Goal: Complete application form

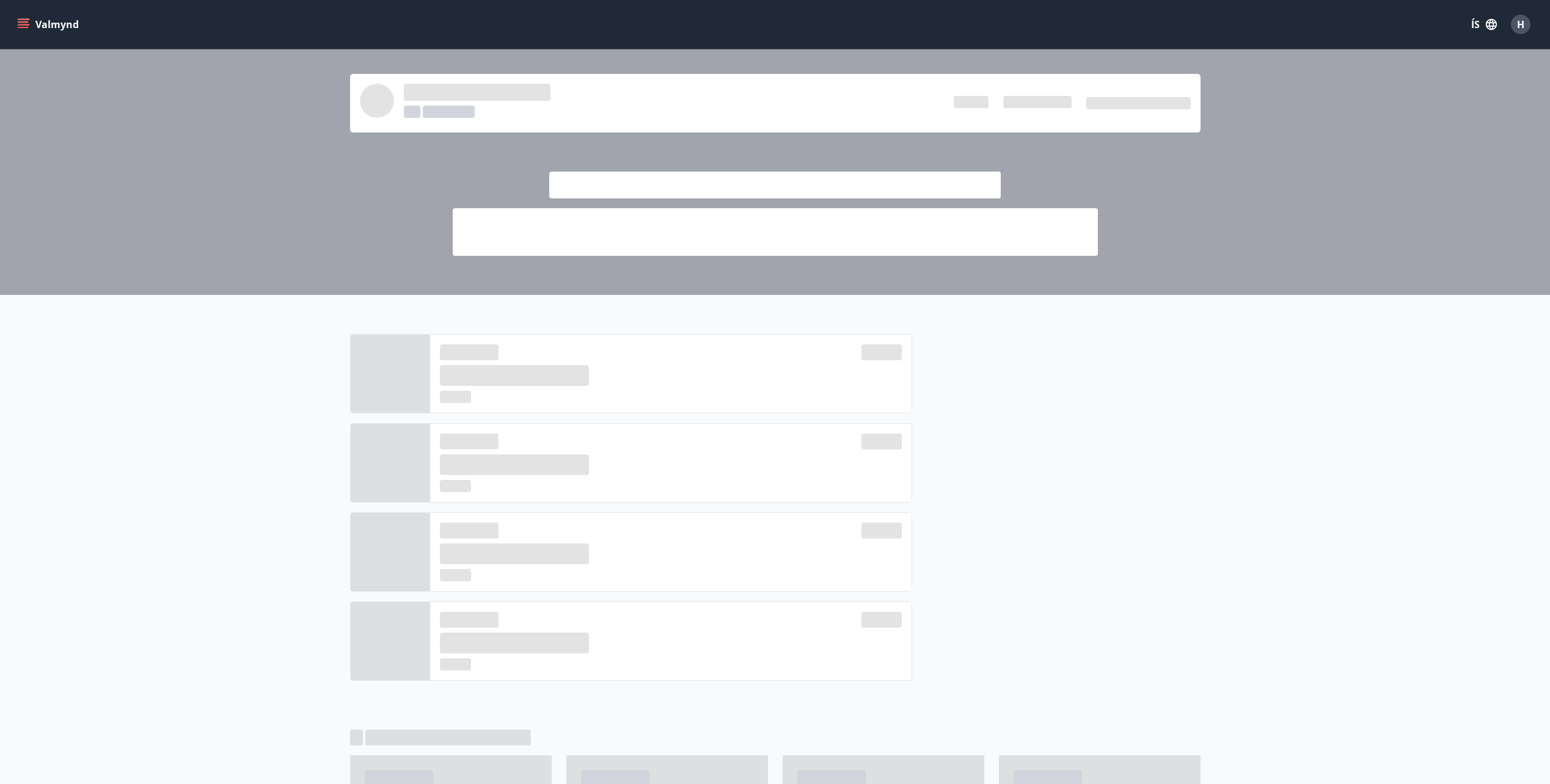
click at [21, 26] on icon "menu" at bounding box center [23, 25] width 12 height 12
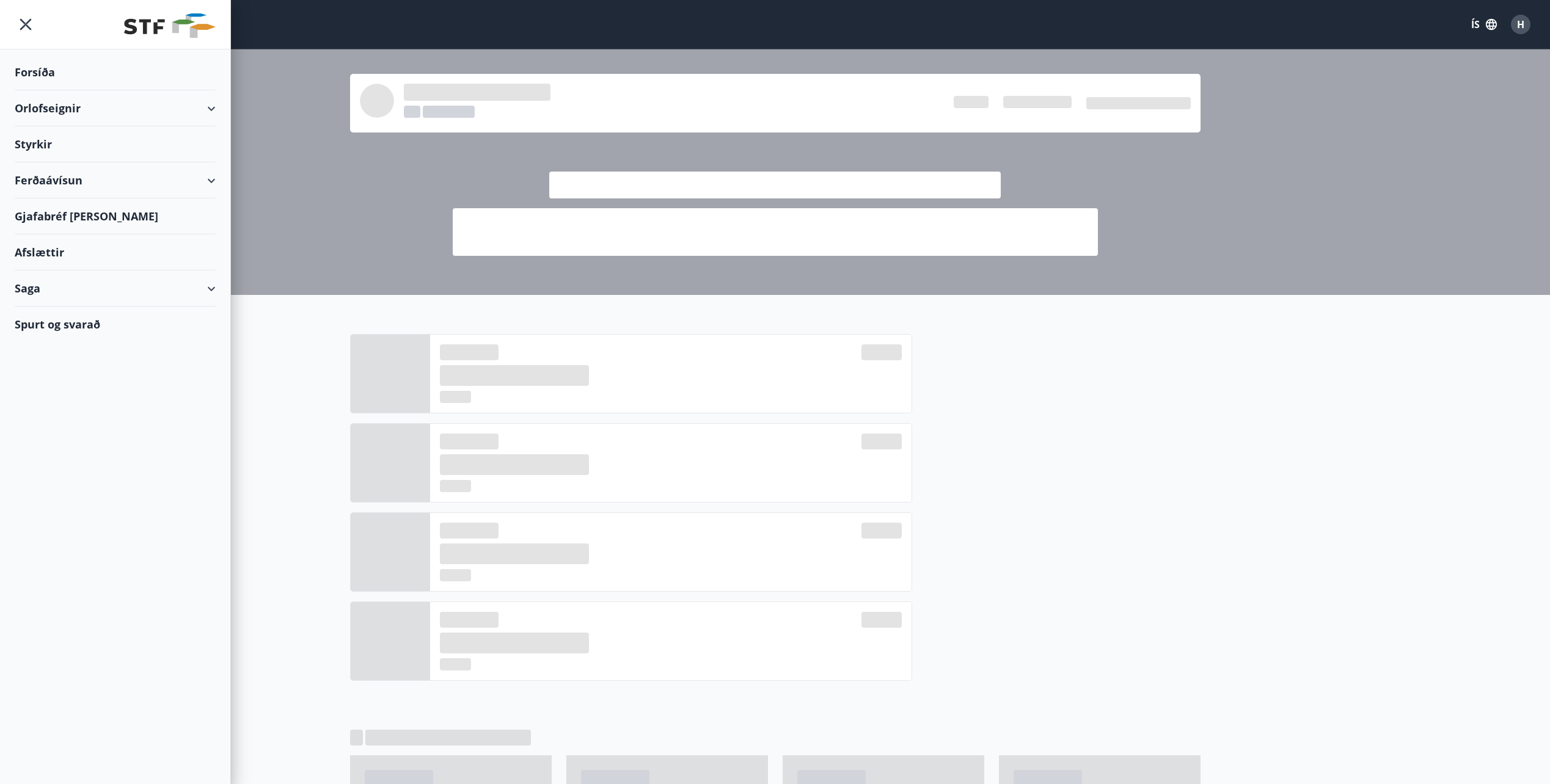
click at [58, 148] on div "Styrkir" at bounding box center [115, 144] width 201 height 36
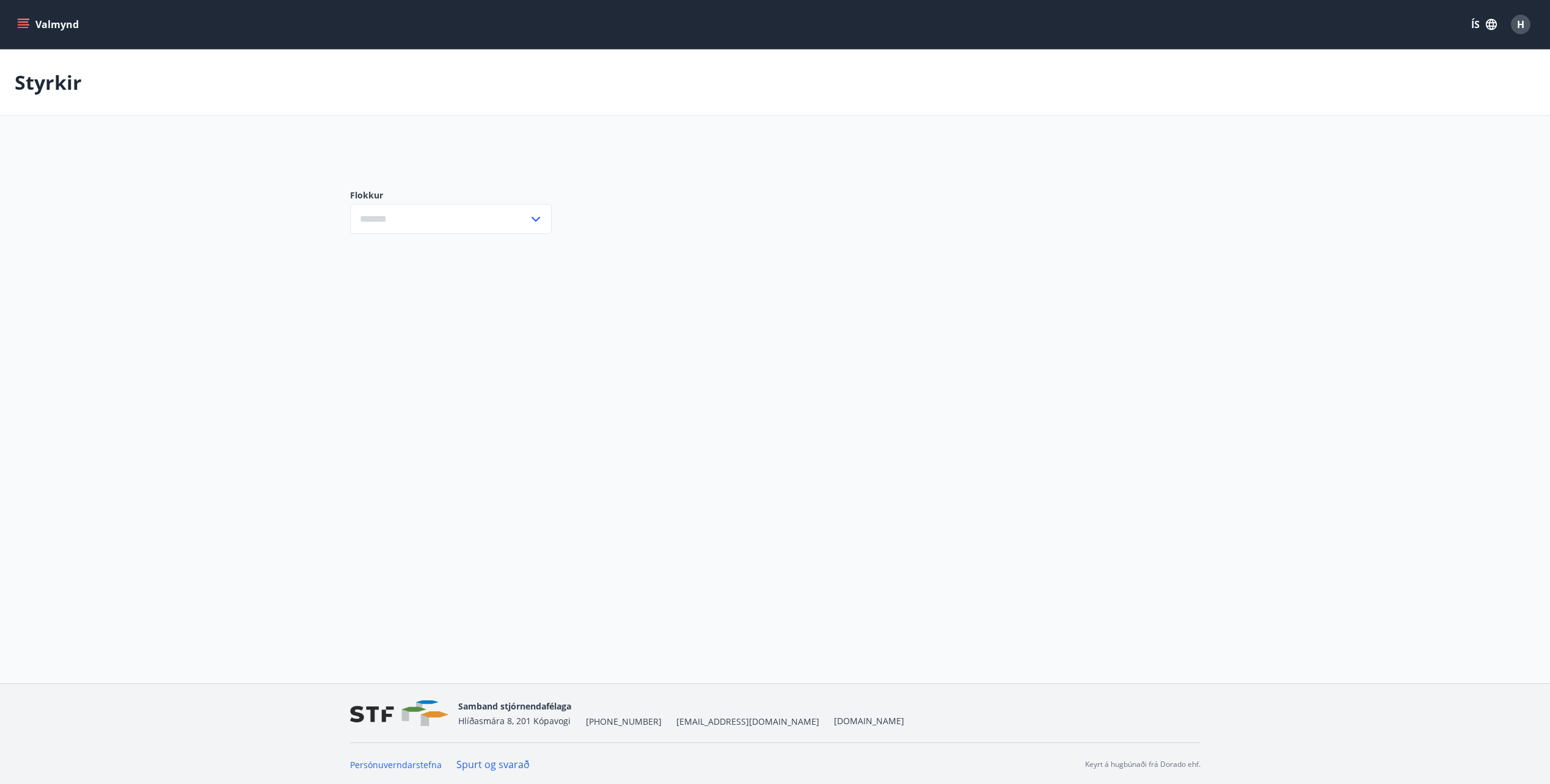
type input "***"
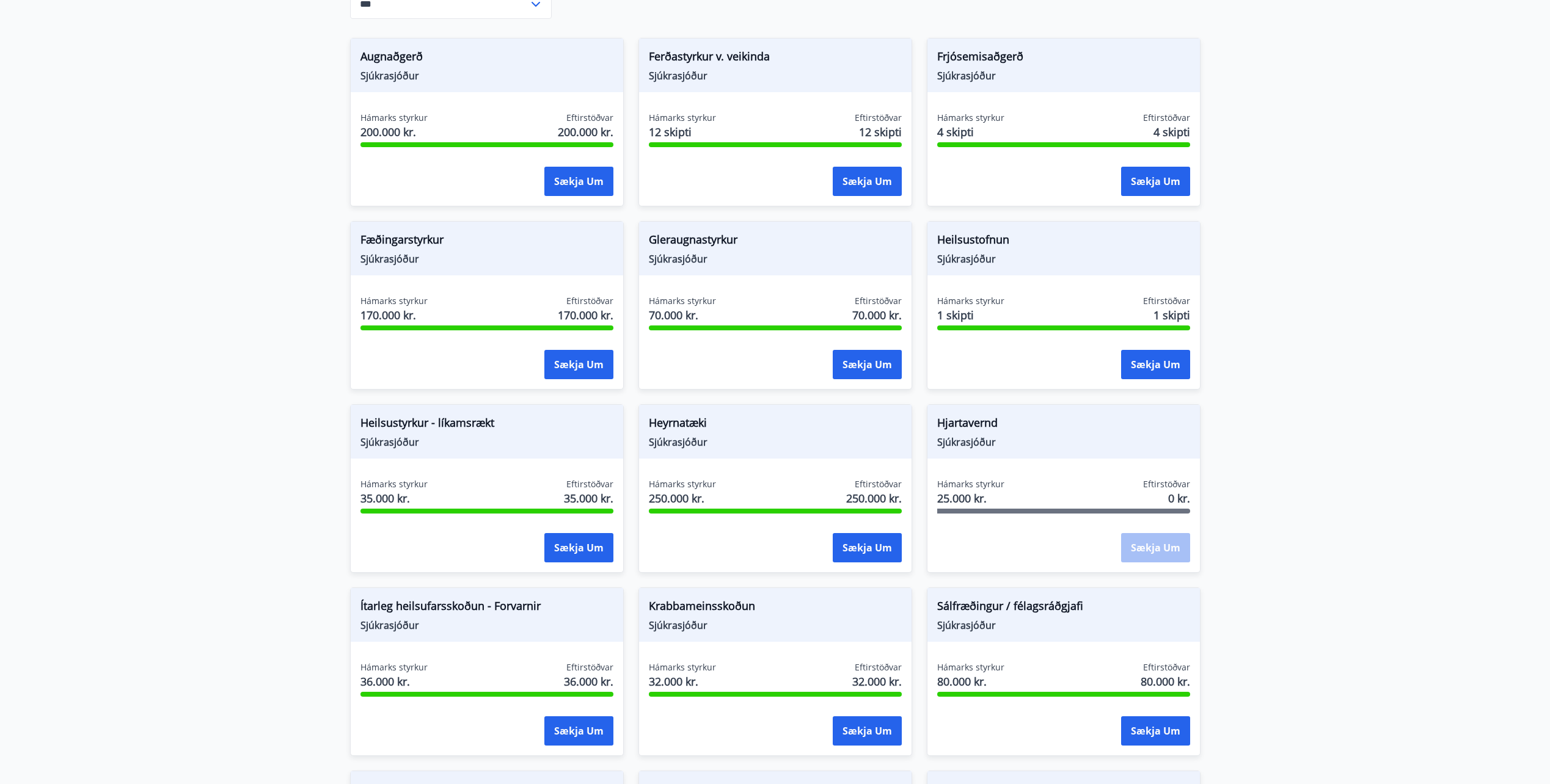
scroll to position [305, 0]
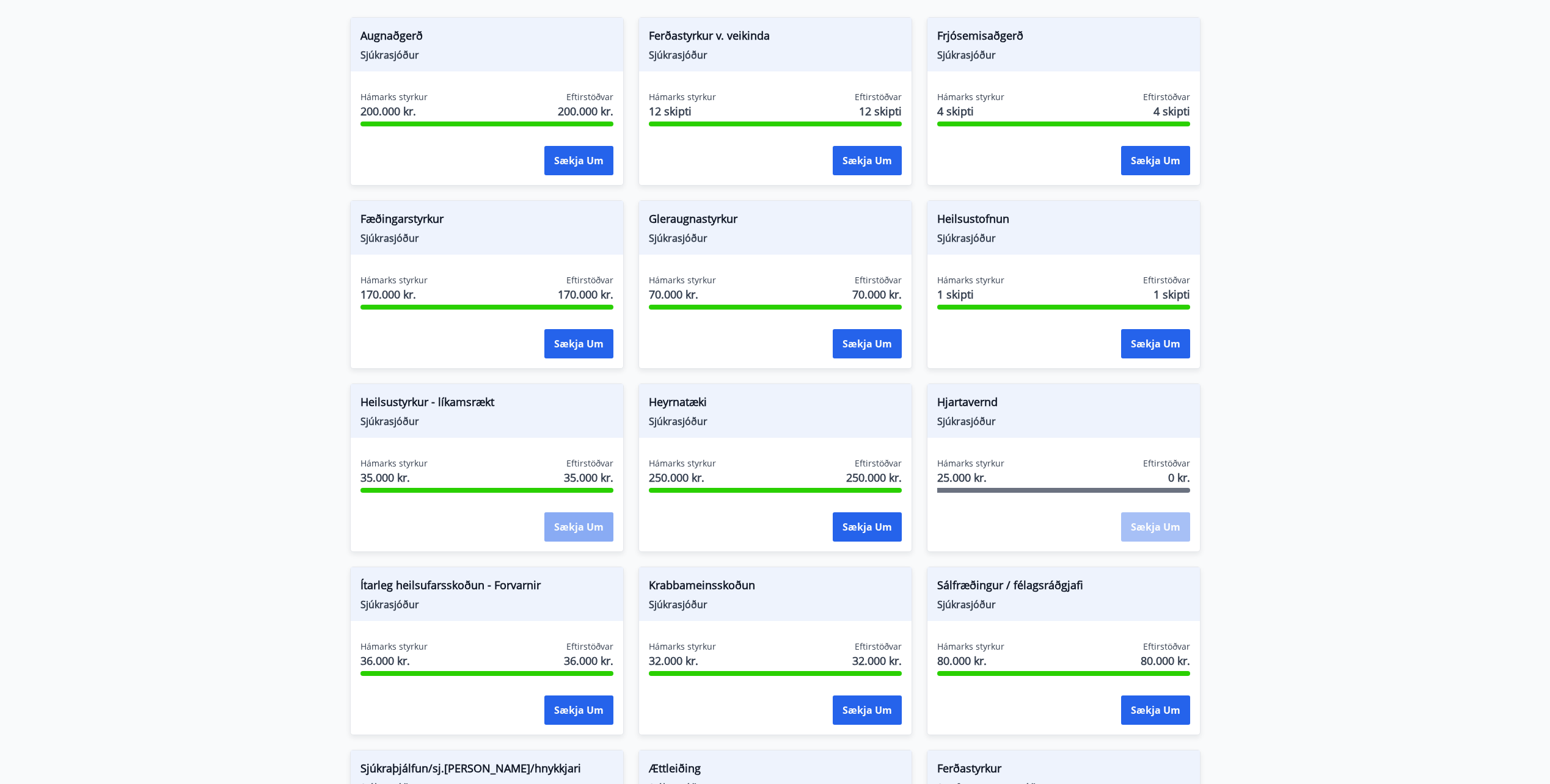
click at [573, 530] on button "Sækja um" at bounding box center [579, 527] width 69 height 29
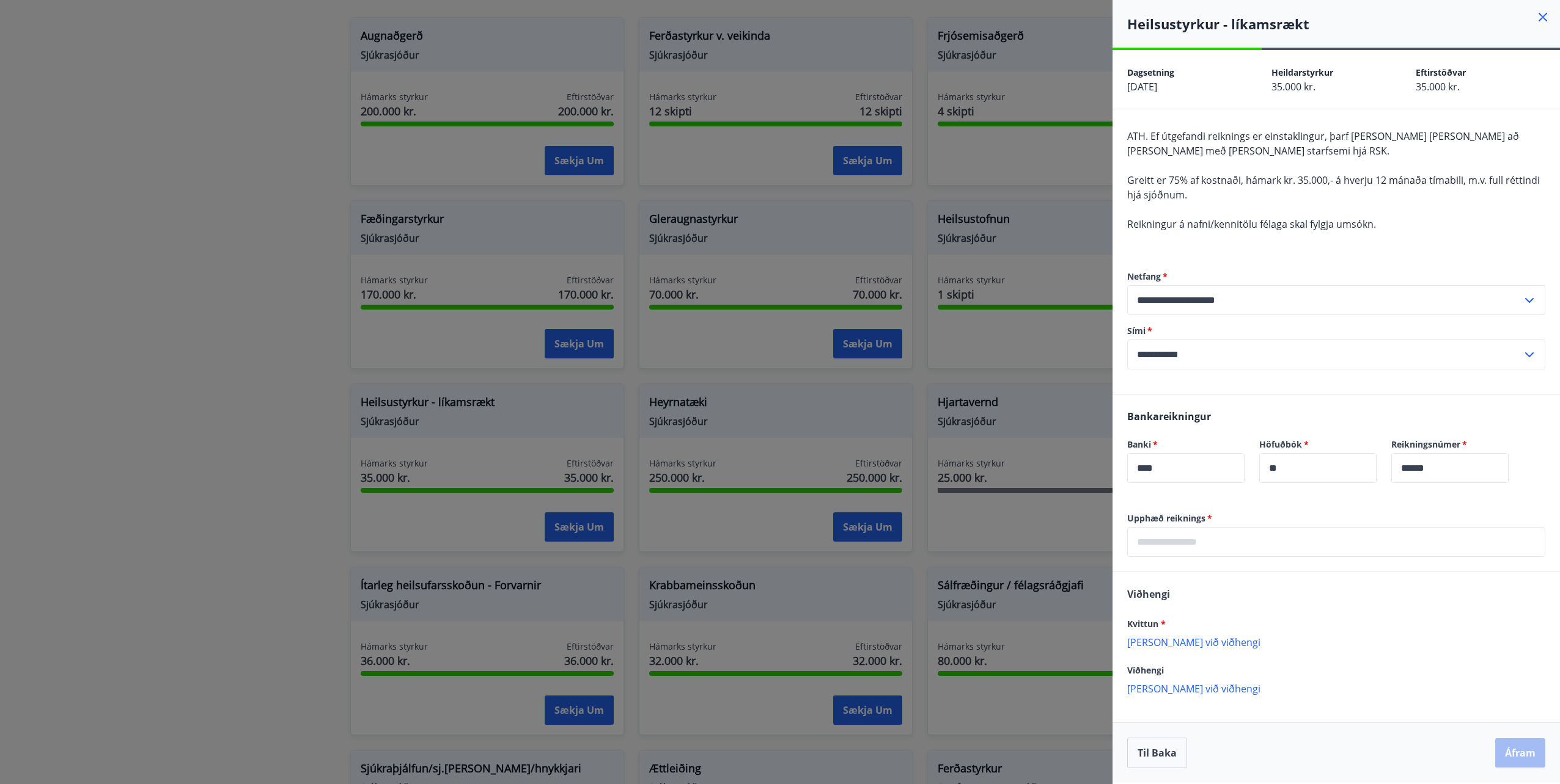
click at [1187, 548] on input "text" at bounding box center [1336, 542] width 418 height 30
type input "*****"
click at [1183, 638] on p "[PERSON_NAME] við viðhengi" at bounding box center [1336, 642] width 418 height 12
click at [1302, 606] on div "[PERSON_NAME] * 1000006759.jpg Viðhengi [PERSON_NAME] við viðhengi {error_attac…" at bounding box center [1336, 647] width 447 height 150
click at [1531, 757] on button "Áfram" at bounding box center [1520, 753] width 50 height 29
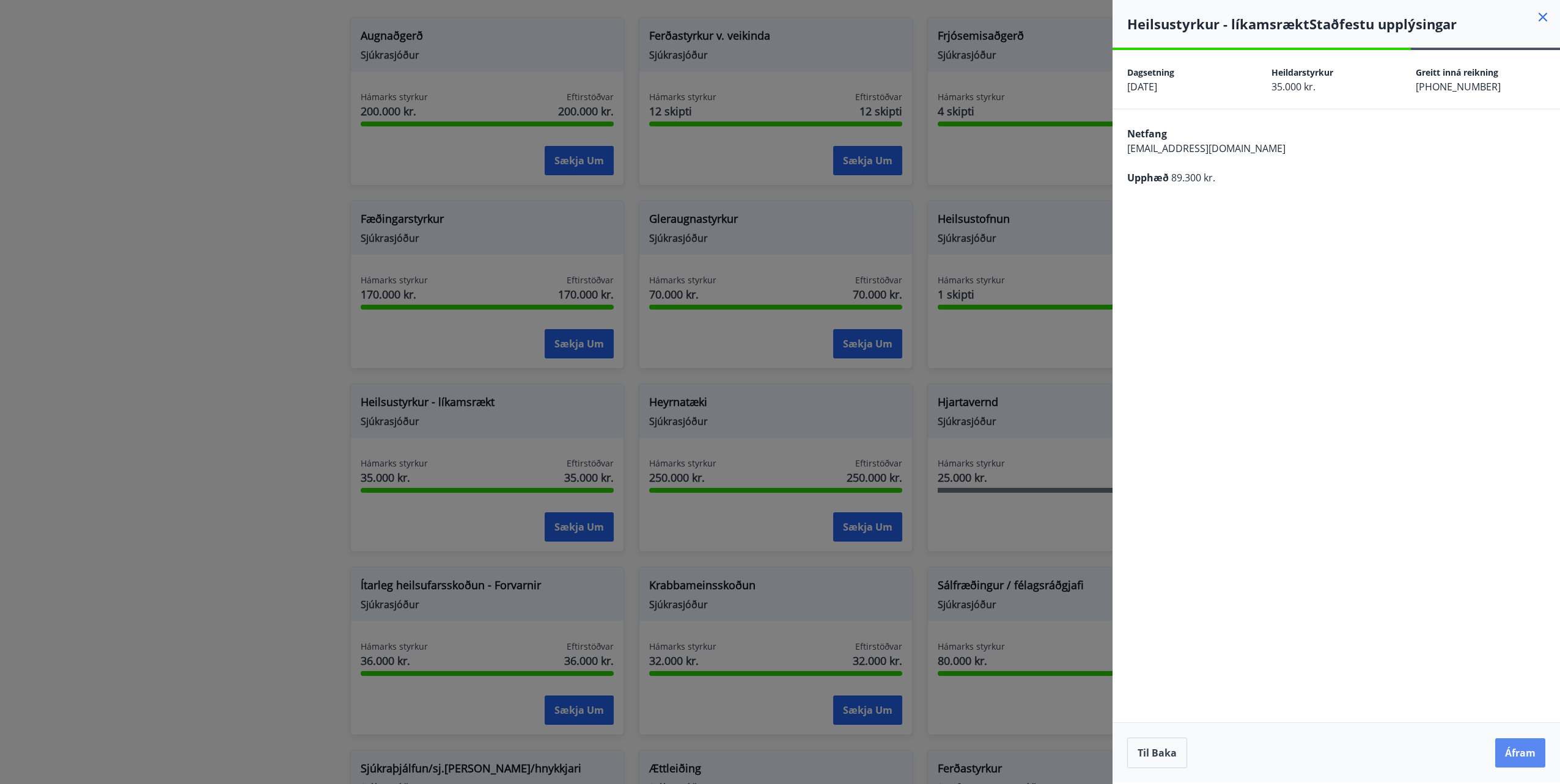
click at [1531, 757] on button "Áfram" at bounding box center [1520, 753] width 50 height 29
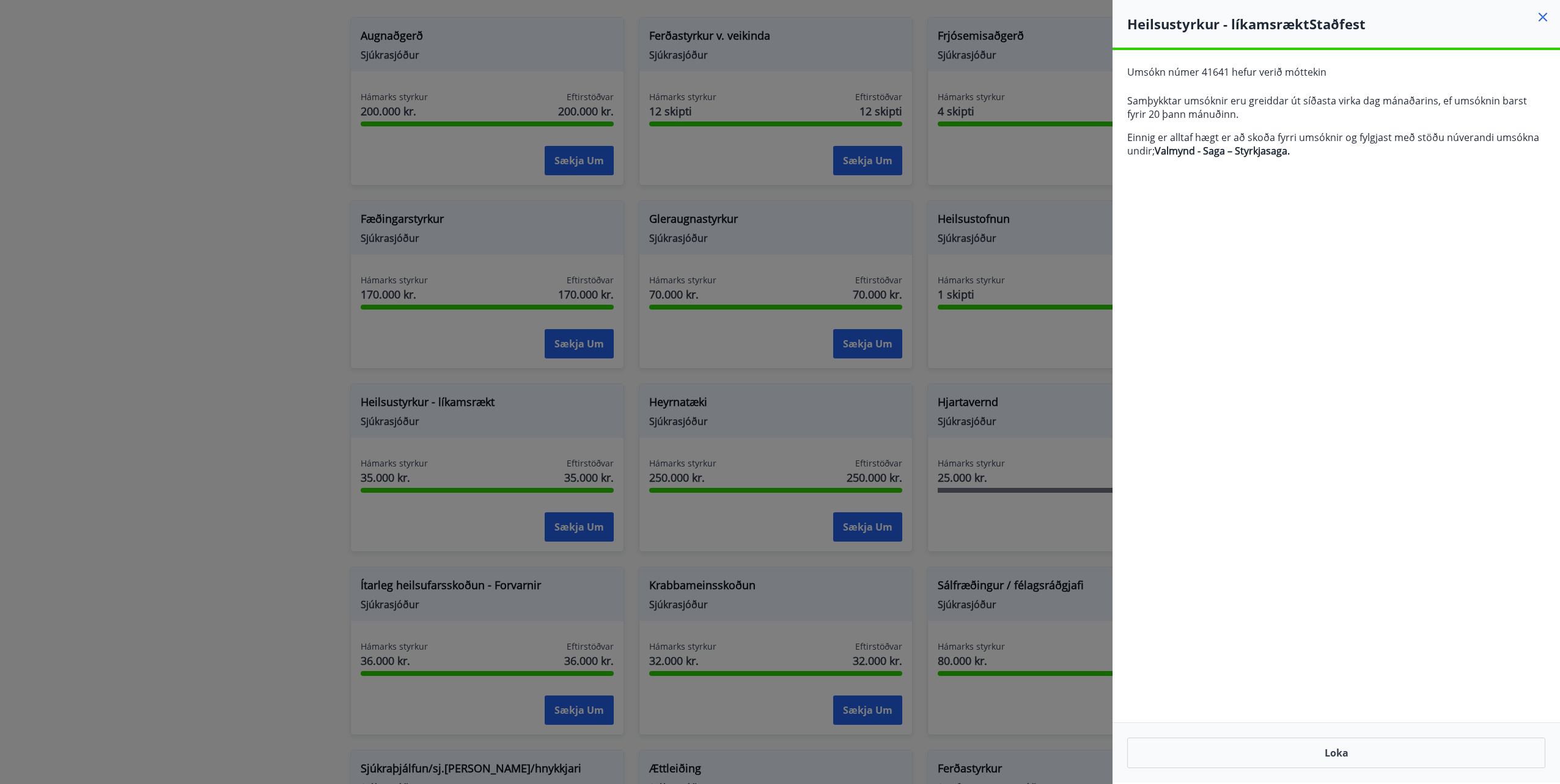
click at [1538, 12] on icon at bounding box center [1542, 16] width 14 height 14
